Goal: Use online tool/utility: Utilize a website feature to perform a specific function

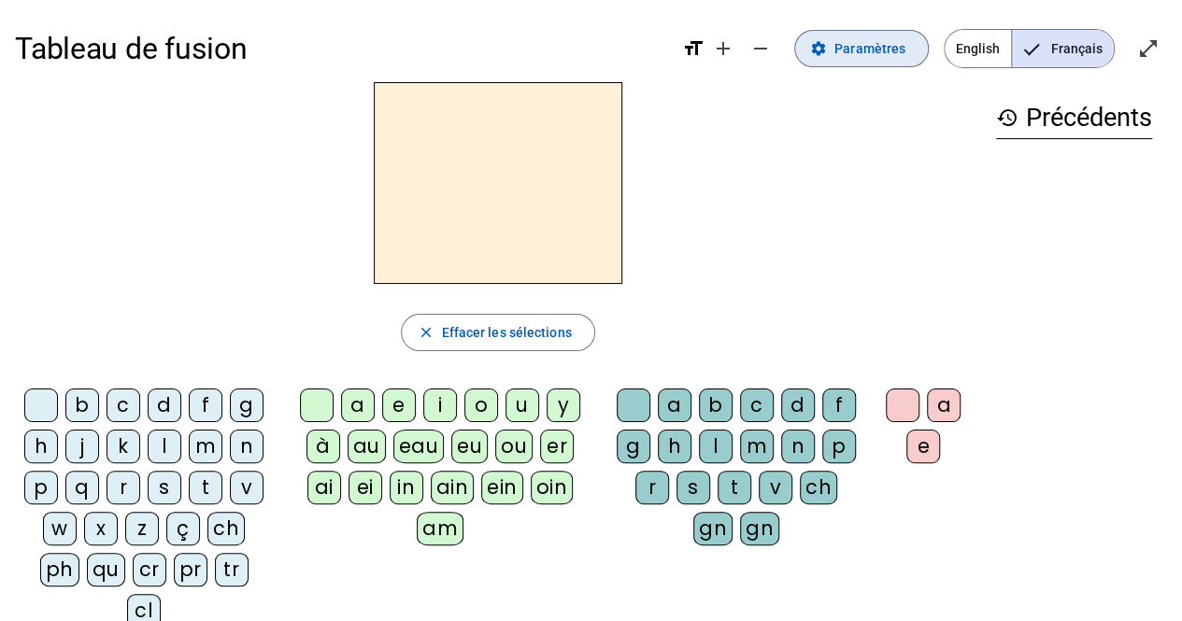
click at [854, 35] on span at bounding box center [861, 48] width 133 height 45
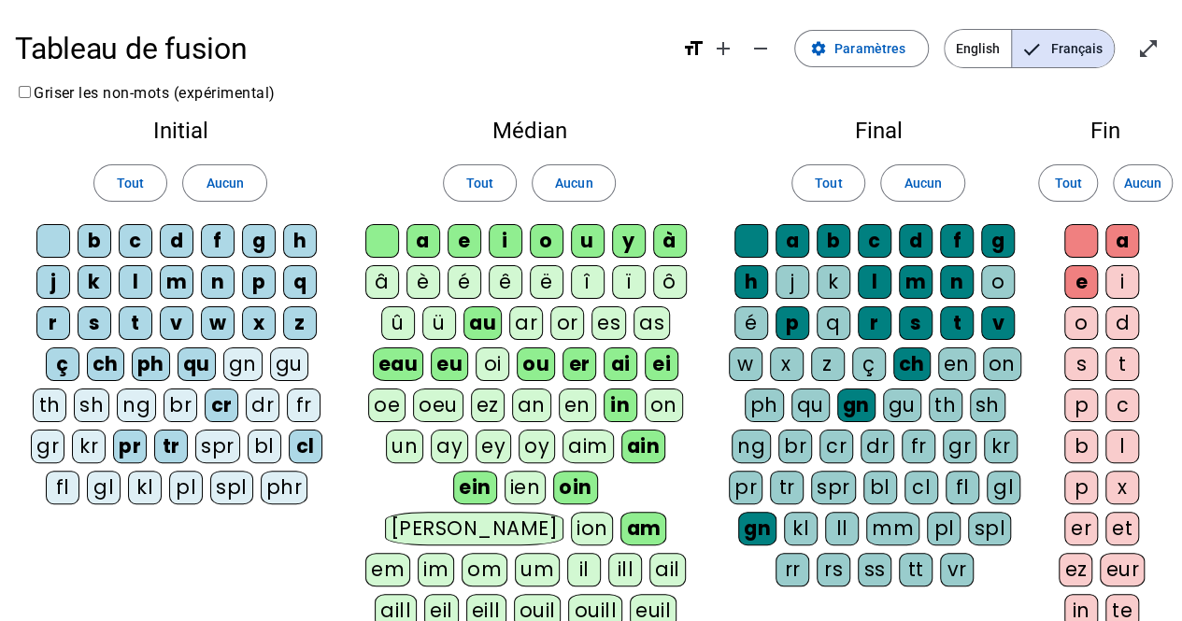
click at [390, 283] on div "â" at bounding box center [382, 282] width 34 height 34
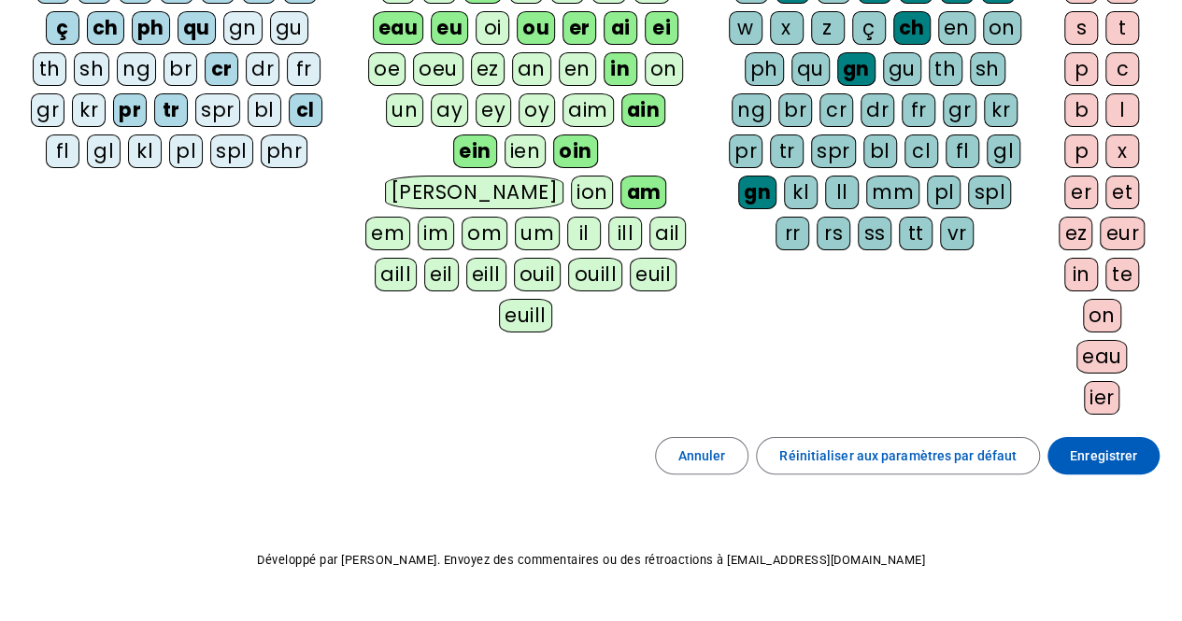
scroll to position [343, 0]
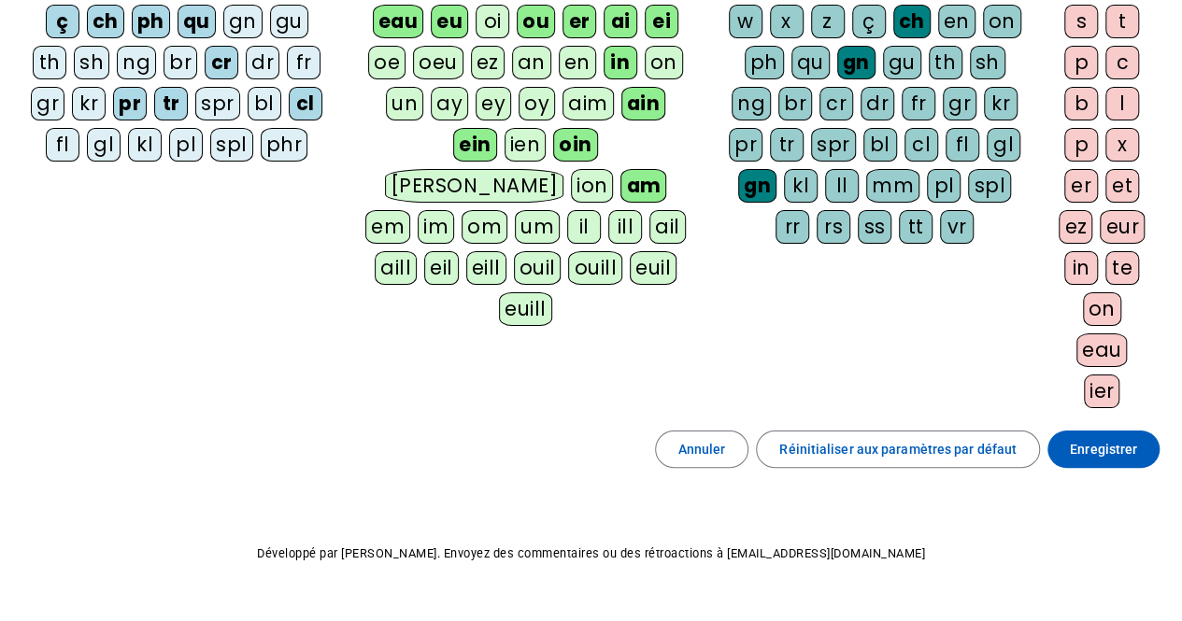
click at [1112, 438] on span "Enregistrer" at bounding box center [1103, 449] width 67 height 22
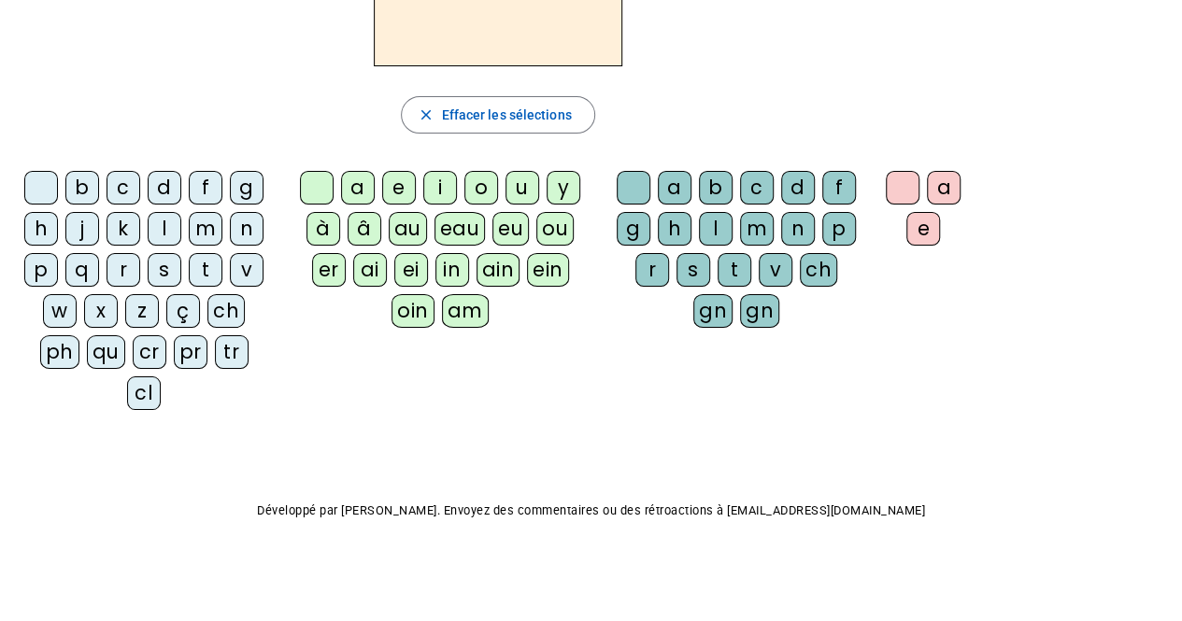
scroll to position [178, 0]
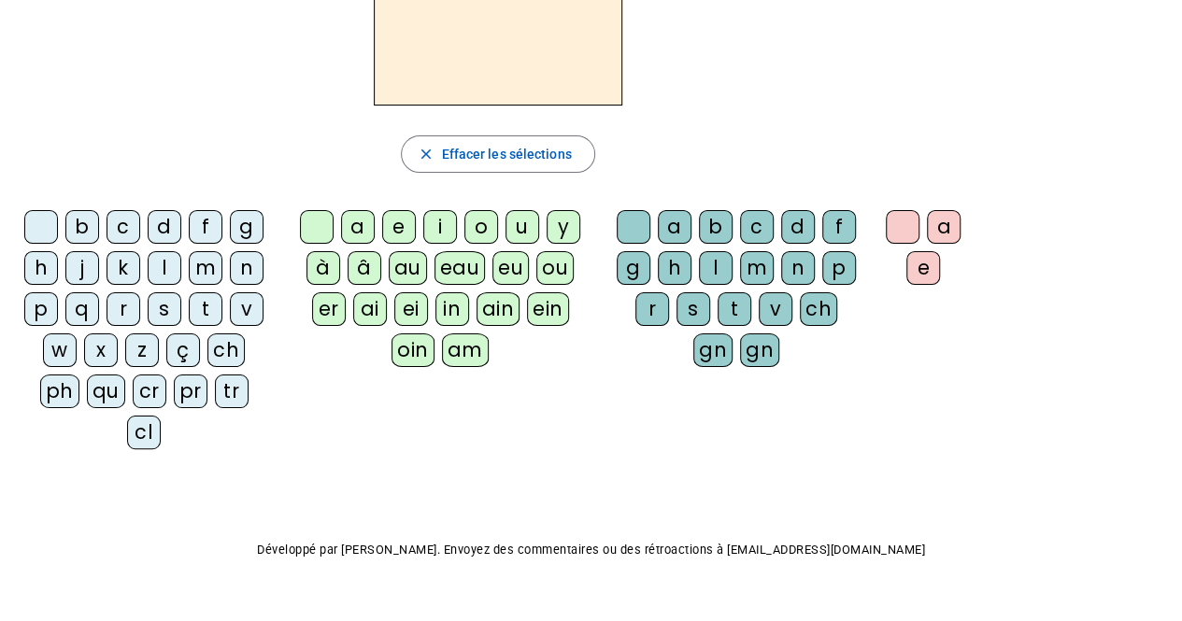
click at [348, 269] on div "â" at bounding box center [365, 268] width 34 height 34
click at [798, 273] on div "n" at bounding box center [798, 268] width 34 height 34
click at [918, 271] on div "e" at bounding box center [923, 268] width 34 height 34
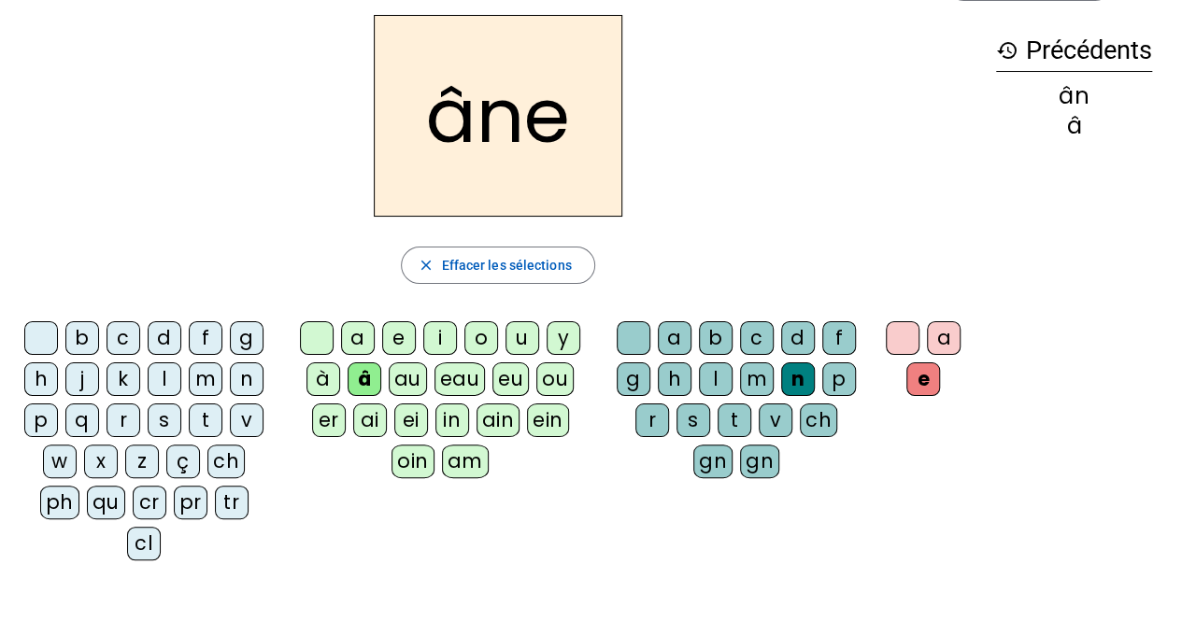
scroll to position [69, 0]
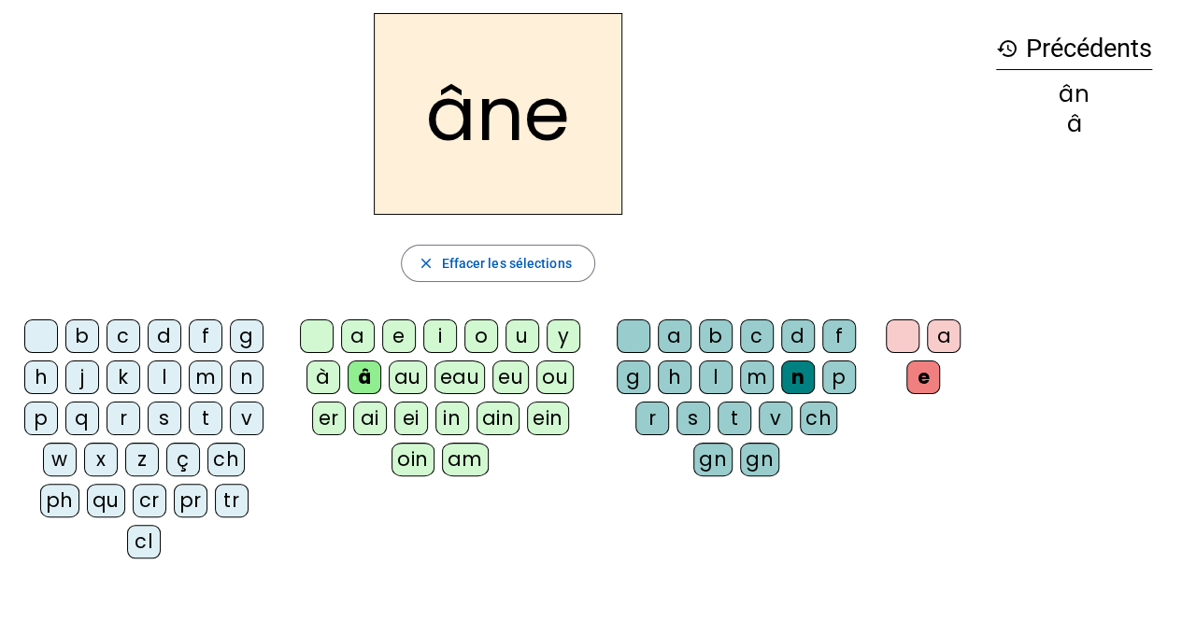
click at [744, 369] on div "m" at bounding box center [757, 378] width 34 height 34
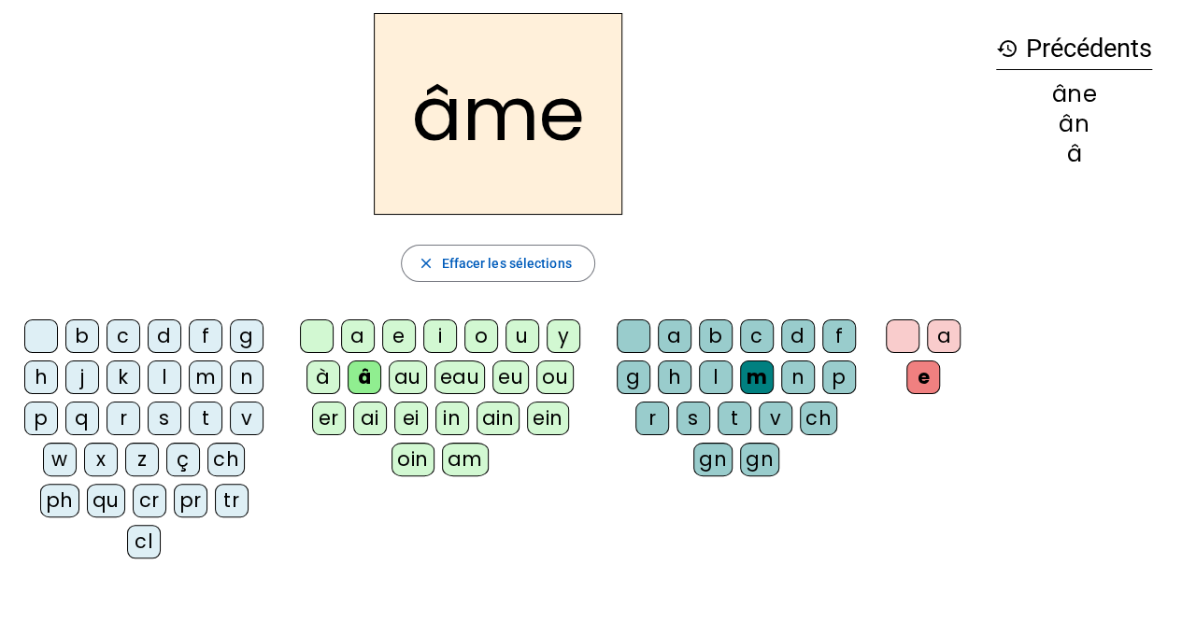
click at [624, 377] on div "g" at bounding box center [634, 378] width 34 height 34
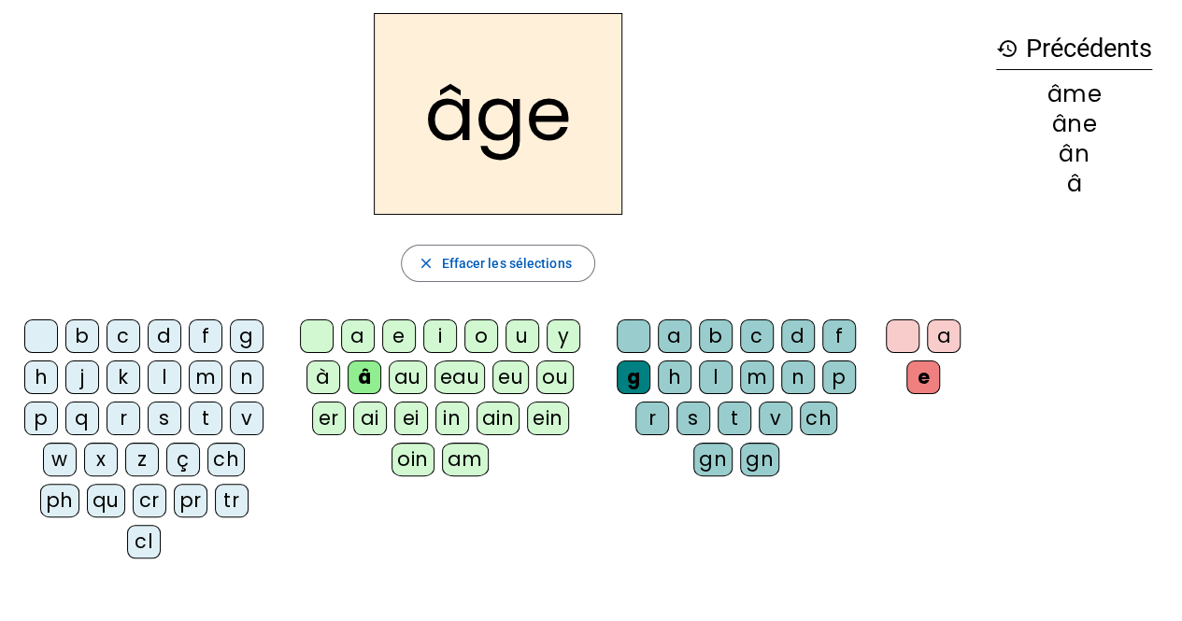
click at [41, 420] on div "p" at bounding box center [41, 419] width 34 height 34
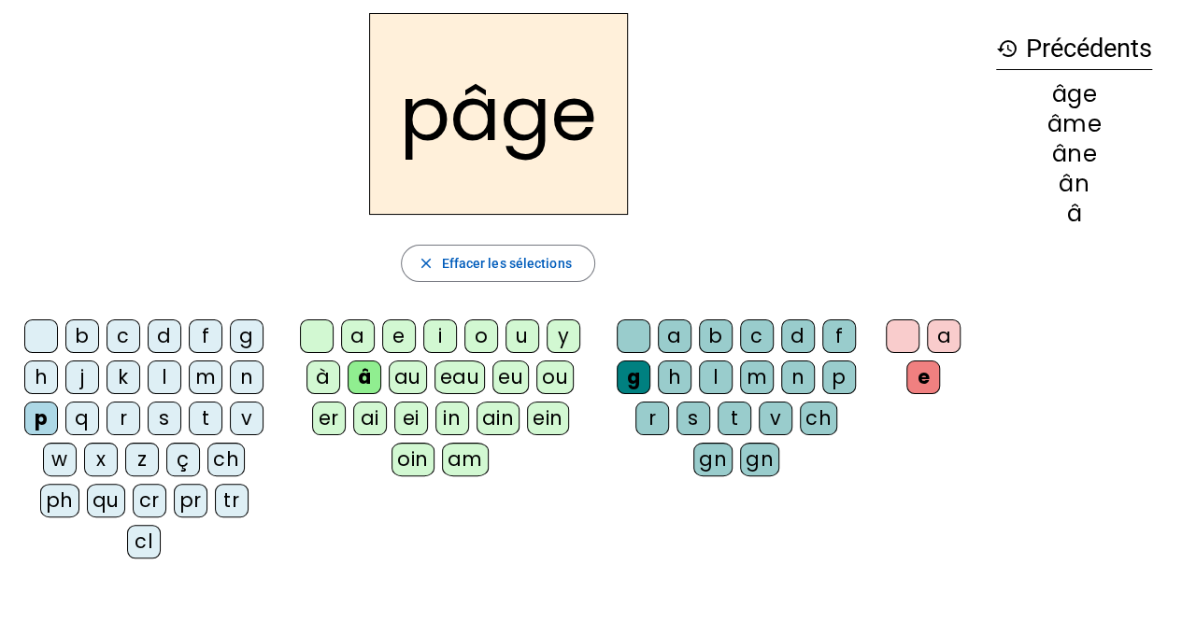
click at [671, 332] on div "a" at bounding box center [675, 337] width 34 height 34
click at [628, 374] on div "g" at bounding box center [634, 378] width 34 height 34
click at [359, 334] on div "a" at bounding box center [358, 337] width 34 height 34
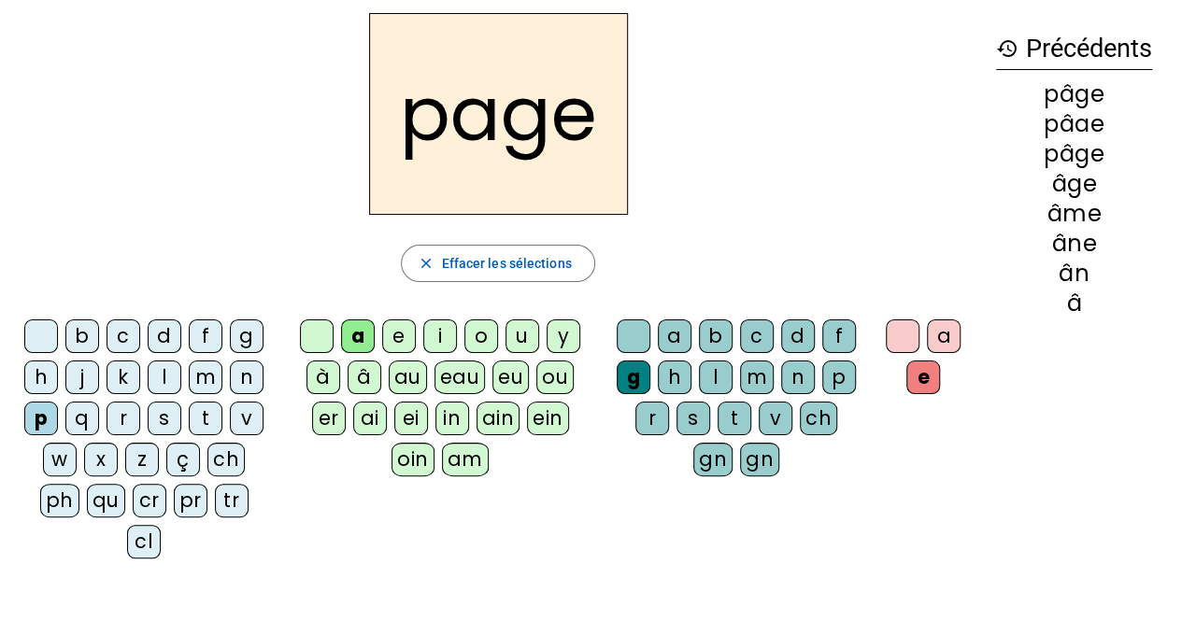
click at [168, 421] on div "s" at bounding box center [165, 419] width 34 height 34
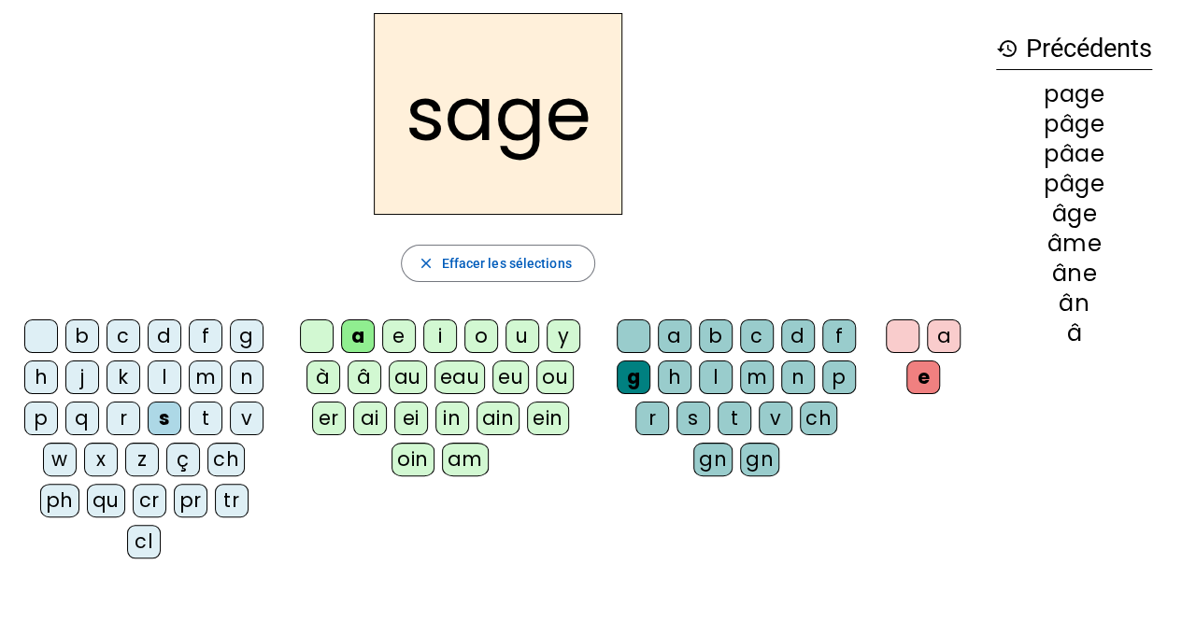
click at [245, 387] on div "n" at bounding box center [247, 378] width 34 height 34
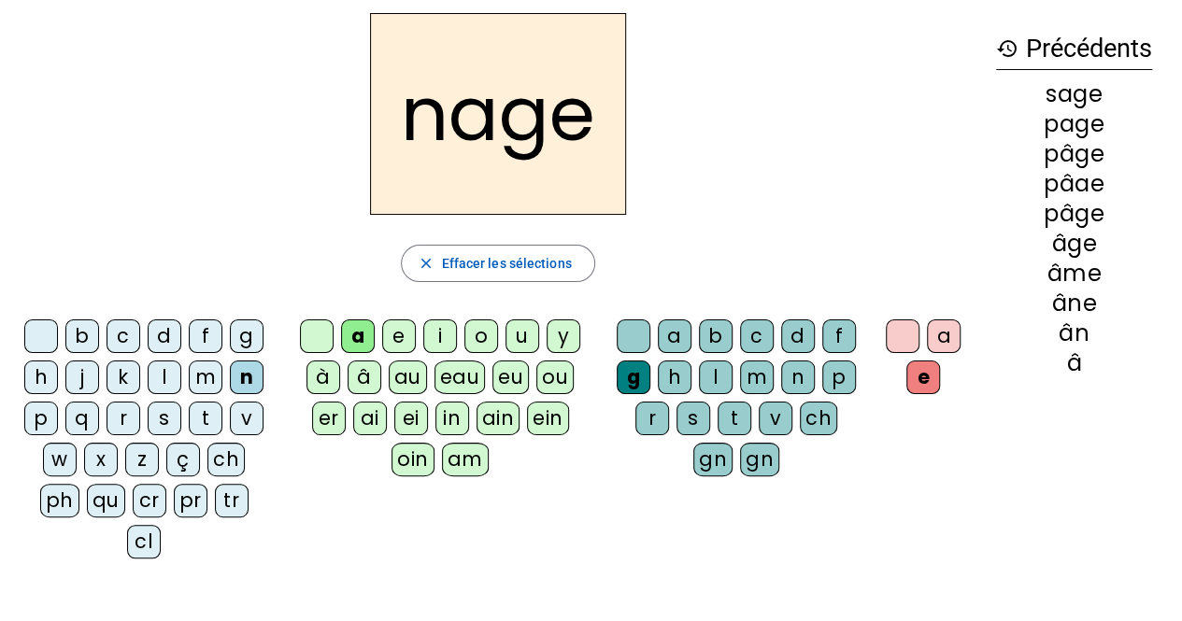
click at [200, 379] on div "m" at bounding box center [206, 378] width 34 height 34
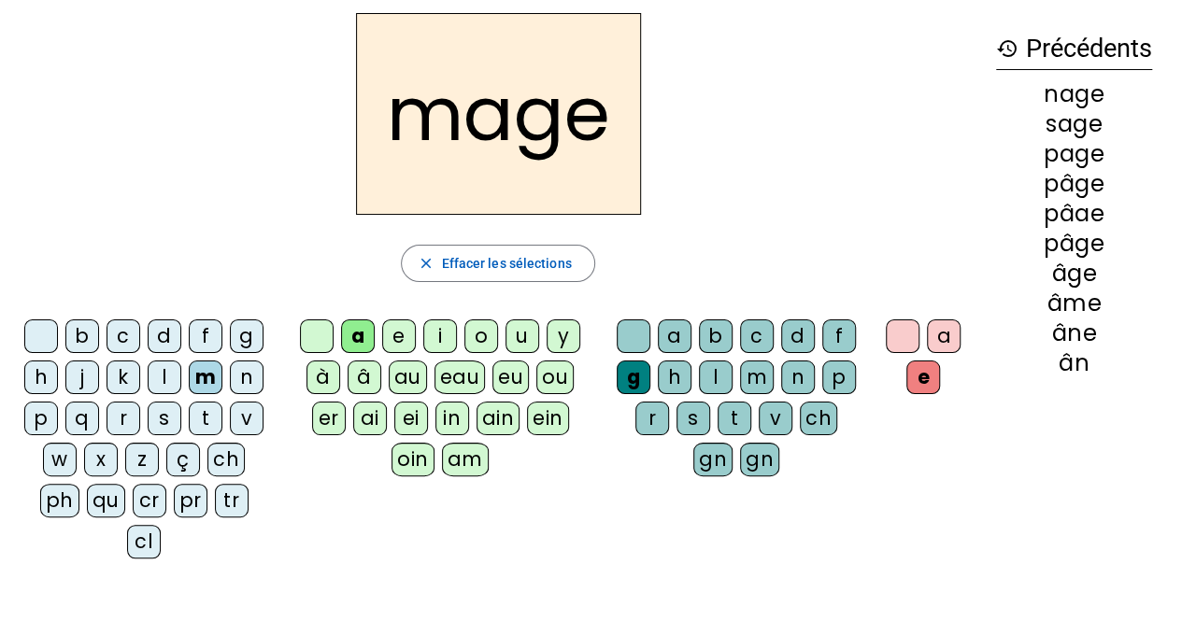
click at [523, 334] on div "u" at bounding box center [522, 337] width 34 height 34
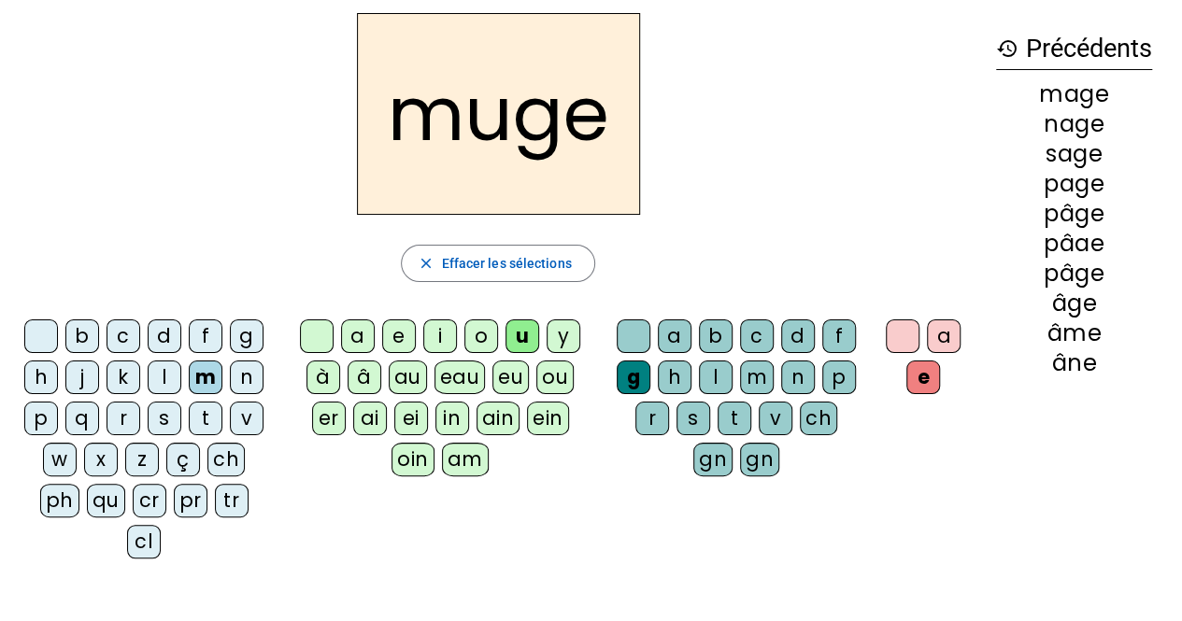
click at [162, 374] on div "l" at bounding box center [165, 378] width 34 height 34
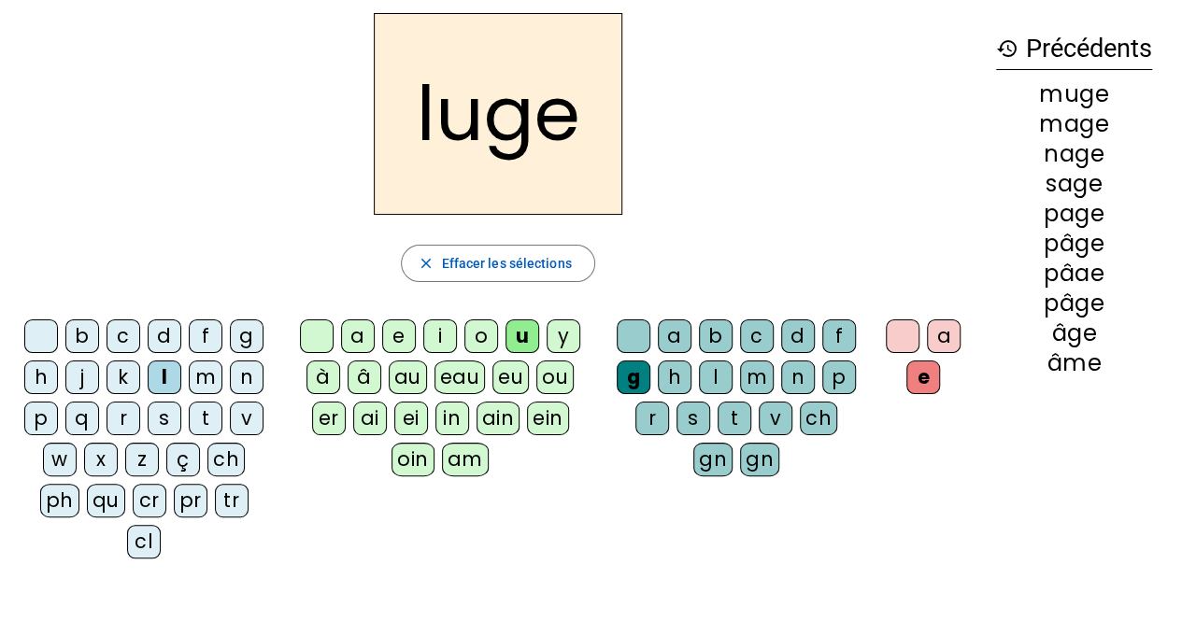
click at [482, 330] on div "o" at bounding box center [481, 337] width 34 height 34
